Goal: Navigation & Orientation: Find specific page/section

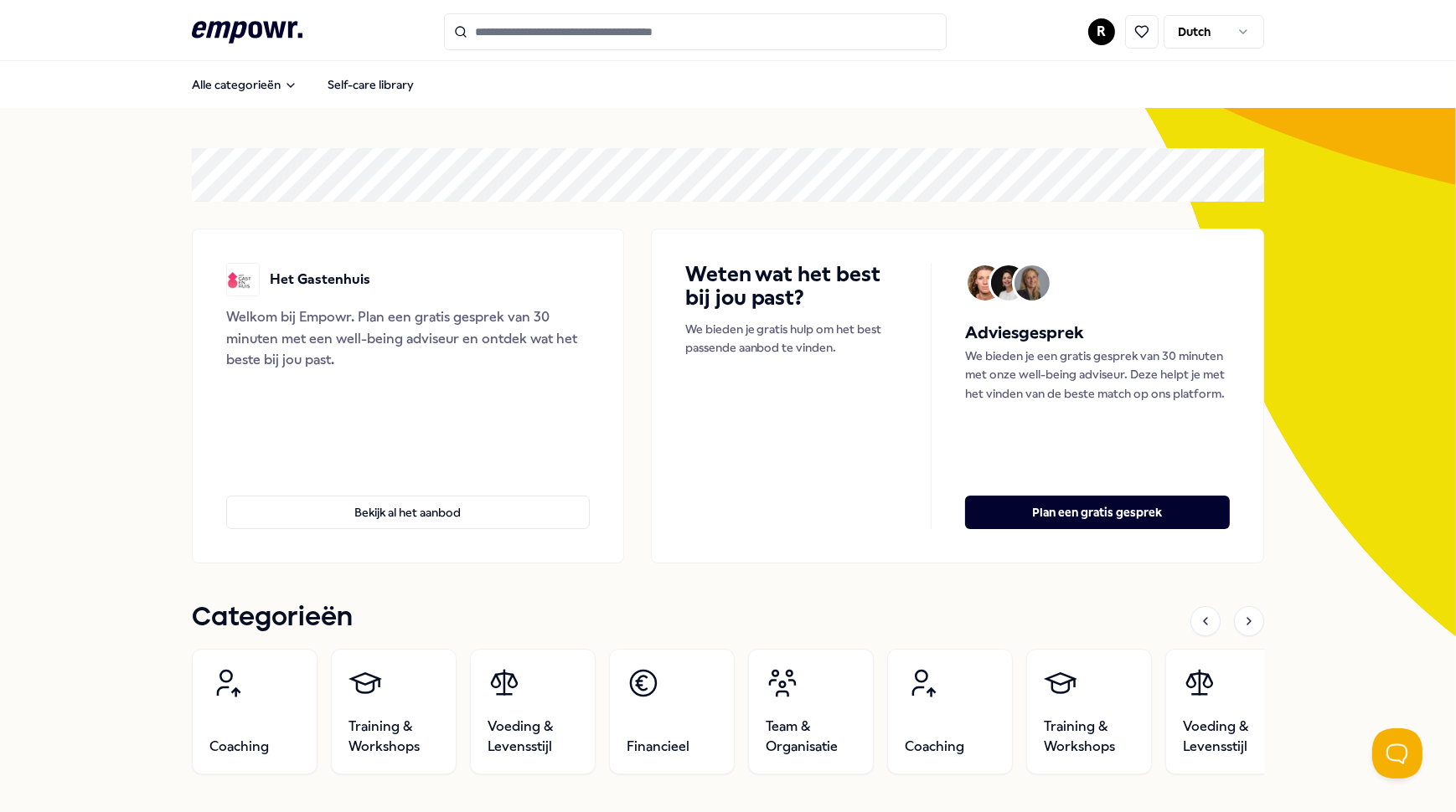
click at [1095, 33] on html ".empowr-logo_svg__cls-1{fill:#03032f} R Dutch Alle categorieën Self-care librar…" at bounding box center [728, 406] width 1456 height 812
click at [1080, 86] on div "Dashboard" at bounding box center [1096, 87] width 166 height 48
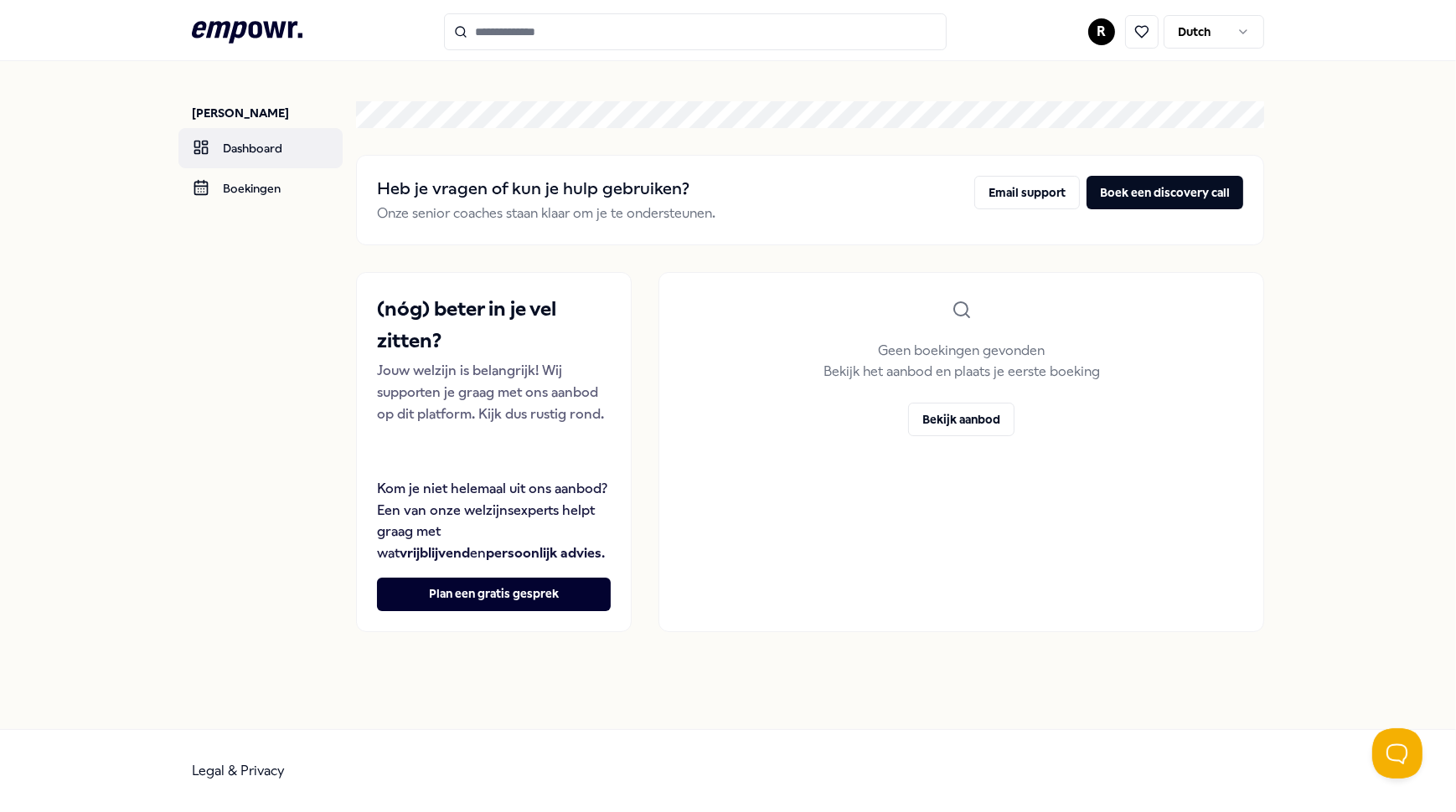
click at [256, 153] on link "Dashboard" at bounding box center [260, 148] width 164 height 40
